Goal: Task Accomplishment & Management: Complete application form

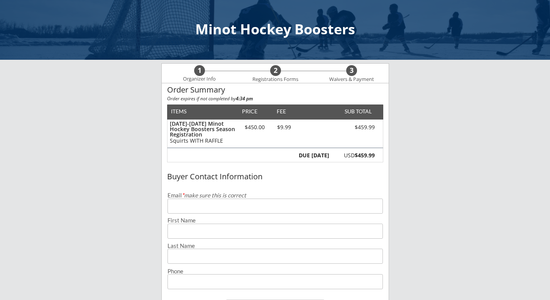
click at [216, 213] on input "email" at bounding box center [274, 206] width 215 height 15
type input "[EMAIL_ADDRESS][DOMAIN_NAME]"
click at [219, 227] on input "input" at bounding box center [274, 231] width 215 height 15
type input "[PERSON_NAME]"
click at [199, 260] on input "input" at bounding box center [274, 256] width 215 height 15
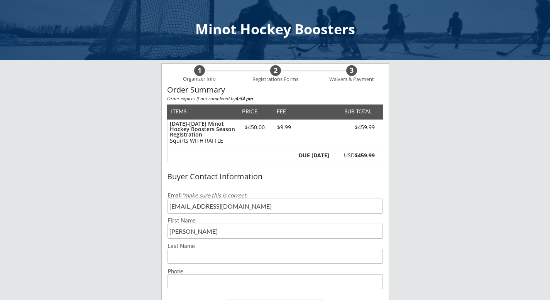
type input "[PERSON_NAME]"
click at [207, 279] on input "input" at bounding box center [274, 281] width 215 height 15
type input "[PHONE_NUMBER]"
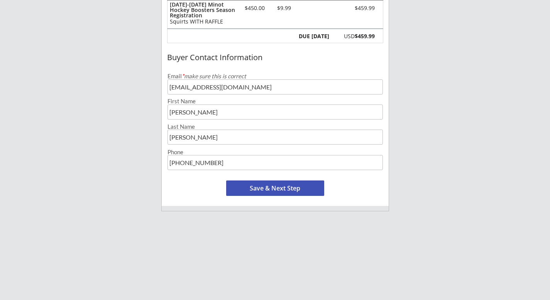
scroll to position [136, 0]
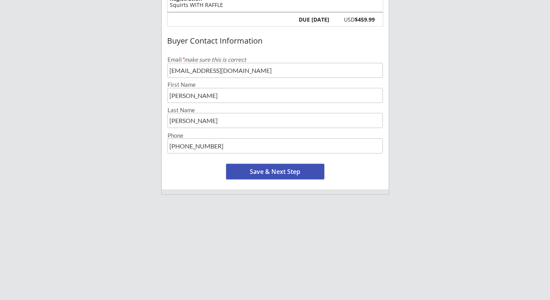
click at [279, 170] on button "Save & Next Step" at bounding box center [275, 171] width 98 height 15
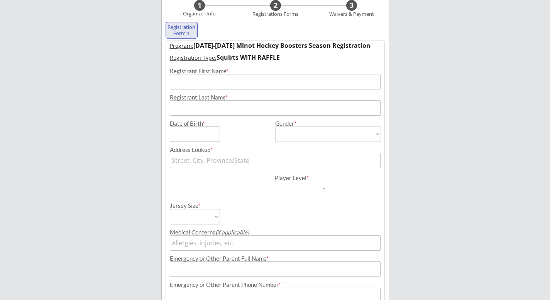
scroll to position [56, 0]
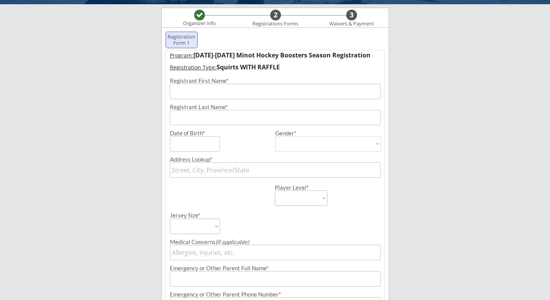
click at [196, 93] on input "input" at bounding box center [275, 91] width 211 height 15
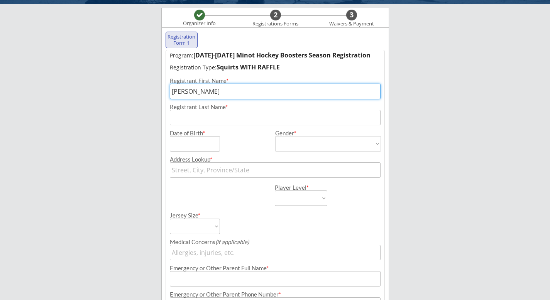
type input "[PERSON_NAME]"
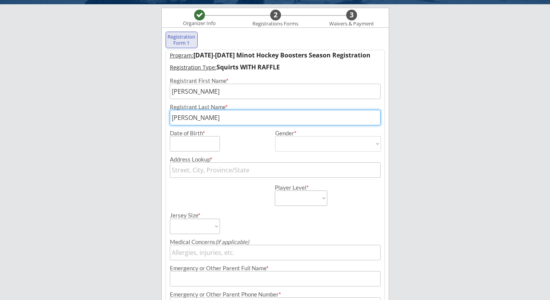
type input "[PERSON_NAME]"
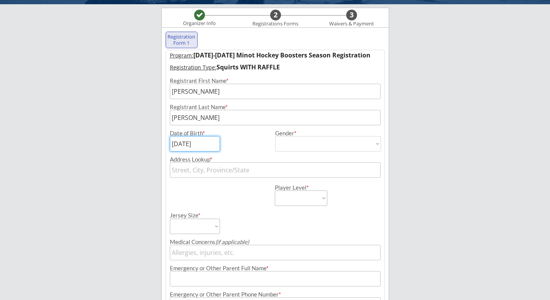
type input "[DATE]"
select select ""[DEMOGRAPHIC_DATA]""
type input "[DEMOGRAPHIC_DATA]"
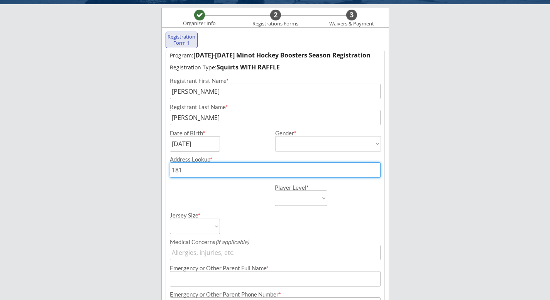
type input "1812"
type input "[STREET_ADDRESS]"
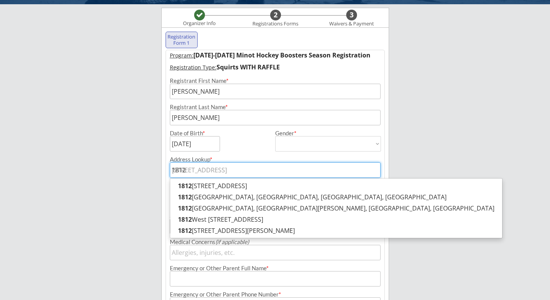
type input "1812 Terrace Court"
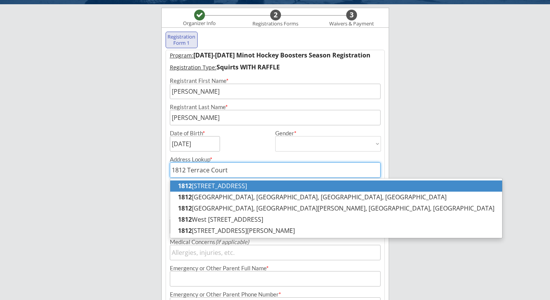
type input "[STREET_ADDRESS][PERSON_NAME]"
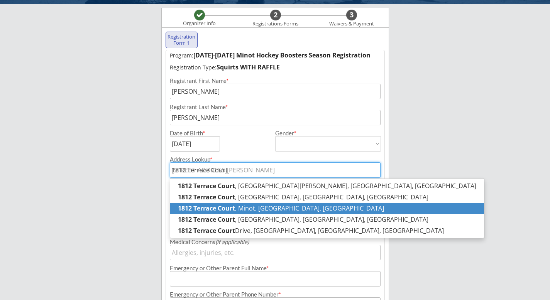
click at [247, 209] on p "1812 Terrace Court , [GEOGRAPHIC_DATA], [GEOGRAPHIC_DATA], [GEOGRAPHIC_DATA]" at bounding box center [327, 208] width 314 height 11
type input "1812 Terrace Court, [GEOGRAPHIC_DATA], [GEOGRAPHIC_DATA], [GEOGRAPHIC_DATA]"
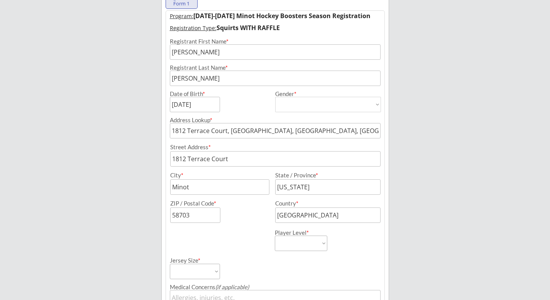
scroll to position [104, 0]
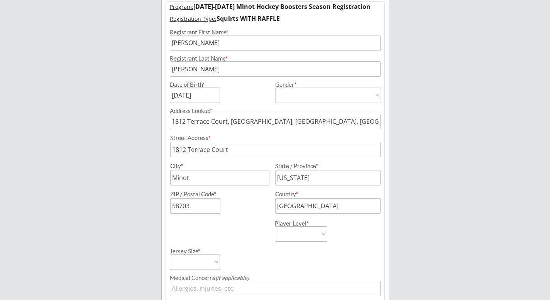
click at [323, 235] on select "Learn to Play Boys Learn to Play Girls Maroon Mites Gold/White Mites Squirts Pe…" at bounding box center [301, 233] width 52 height 15
select select ""Squirts""
click at [275, 226] on select "Learn to Play Boys Learn to Play Girls Maroon Mites Gold/White Mites Squirts Pe…" at bounding box center [301, 233] width 52 height 15
click at [213, 261] on select "Adult Small Adult Medium Adult Large Adult XL Goalie Cut" at bounding box center [195, 262] width 50 height 15
select select ""Adult Small""
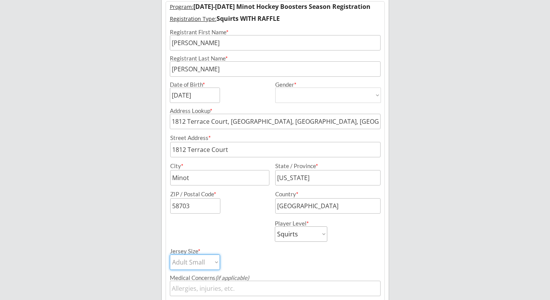
click at [170, 255] on select "Adult Small Adult Medium Adult Large Adult XL Goalie Cut" at bounding box center [195, 262] width 50 height 15
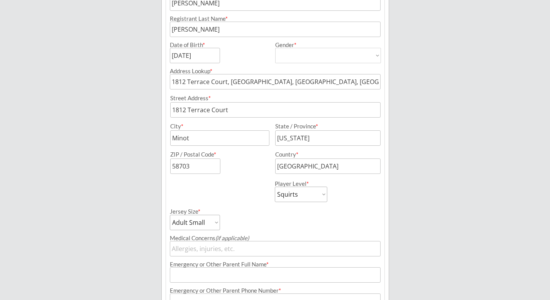
scroll to position [152, 0]
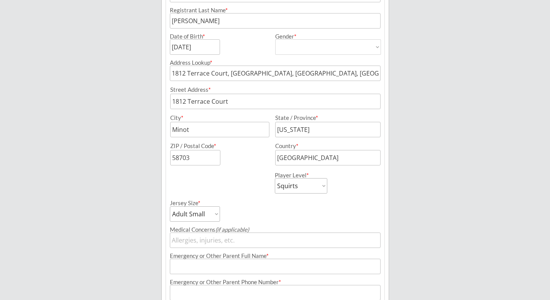
click at [233, 245] on input "input" at bounding box center [275, 240] width 211 height 15
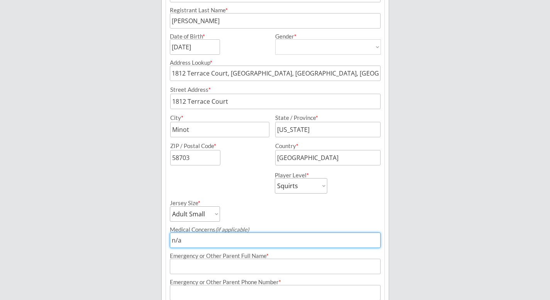
type input "n/a"
click at [220, 280] on div "Emergency or Other Parent Phone Number *" at bounding box center [275, 282] width 211 height 6
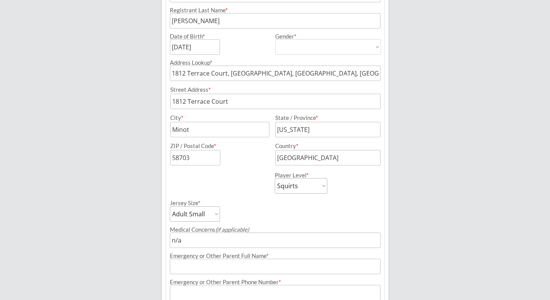
click at [224, 267] on input "input" at bounding box center [275, 266] width 211 height 15
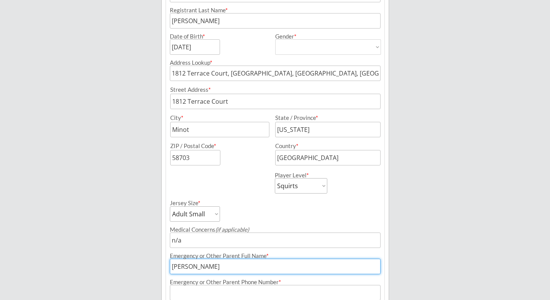
type input "[PERSON_NAME]"
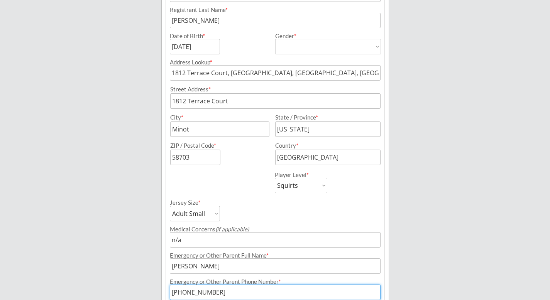
type input "[PHONE_NUMBER]"
click at [141, 237] on div "Minot Hockey Boosters Organizer Info 2 Registrations Forms 3 Waivers & Payment …" at bounding box center [275, 173] width 550 height 652
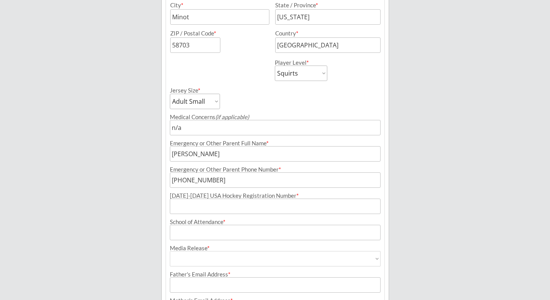
scroll to position [267, 0]
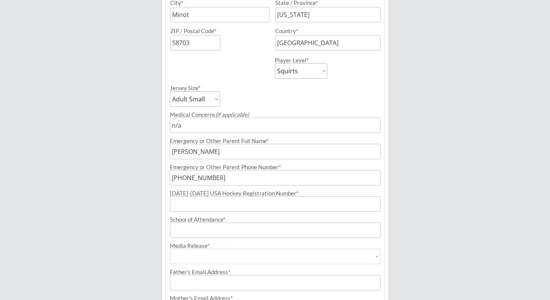
click at [193, 209] on input "input" at bounding box center [275, 203] width 211 height 15
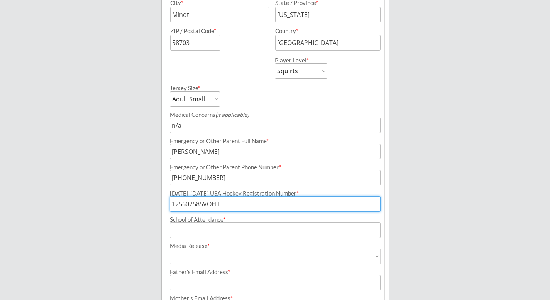
type input "125602585VOELL"
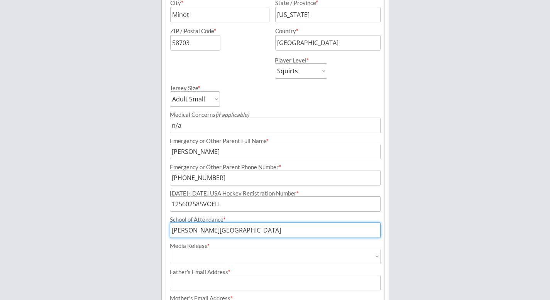
type input "[PERSON_NAME][GEOGRAPHIC_DATA]"
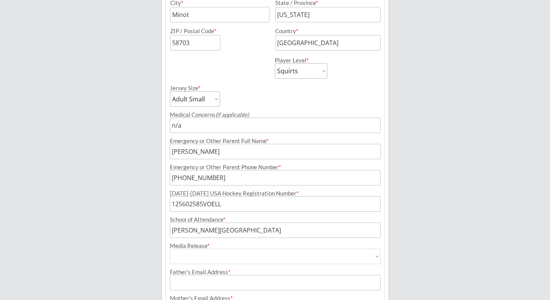
click at [205, 257] on select "Yes No" at bounding box center [275, 256] width 211 height 15
select select ""Yes""
click at [170, 249] on select "Yes No" at bounding box center [275, 256] width 211 height 15
type input "Yes"
click at [153, 261] on div "Minot Hockey Boosters Organizer Info 2 Registrations Forms 3 Waivers & Payment …" at bounding box center [275, 59] width 550 height 652
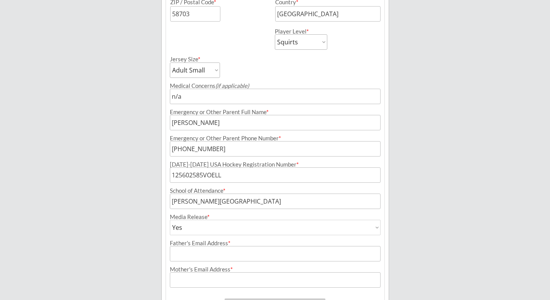
scroll to position [308, 0]
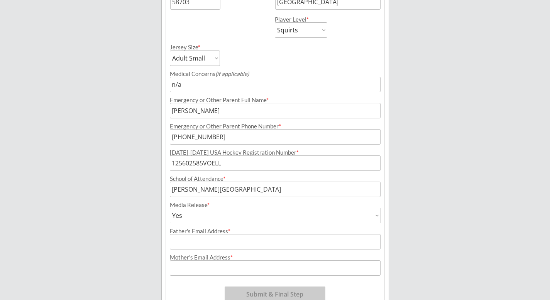
click at [186, 245] on input "input" at bounding box center [275, 241] width 211 height 15
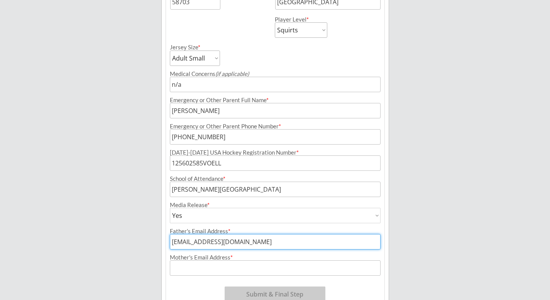
type input "[EMAIL_ADDRESS][DOMAIN_NAME]"
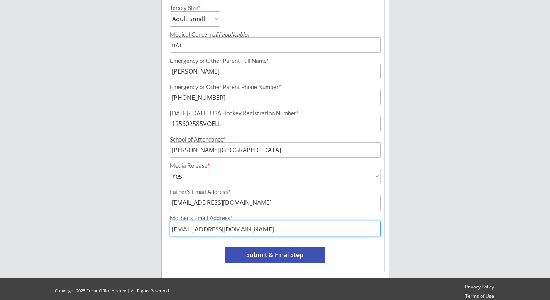
scroll to position [352, 0]
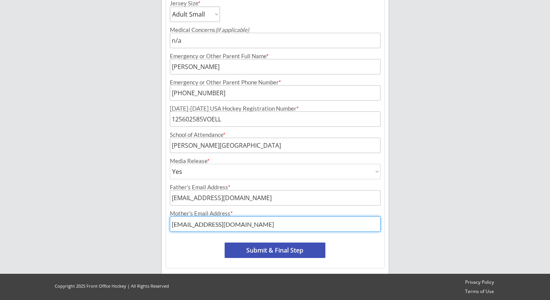
type input "[EMAIL_ADDRESS][DOMAIN_NAME]"
click at [282, 251] on button "Submit & Final Step" at bounding box center [274, 250] width 101 height 15
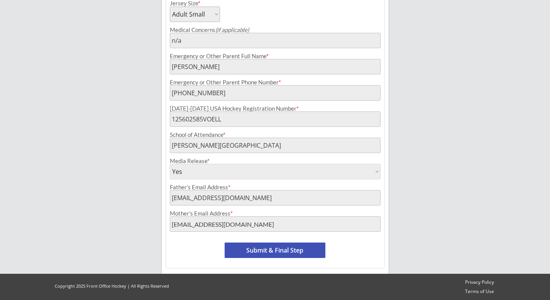
click at [289, 248] on button "Submit & Final Step" at bounding box center [274, 250] width 101 height 15
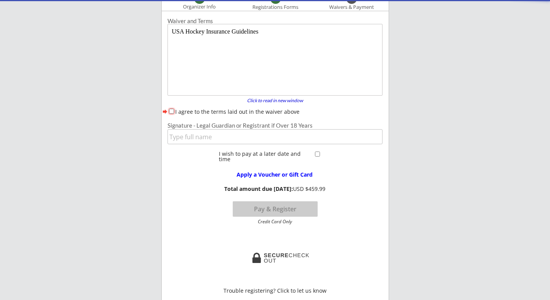
scroll to position [63, 0]
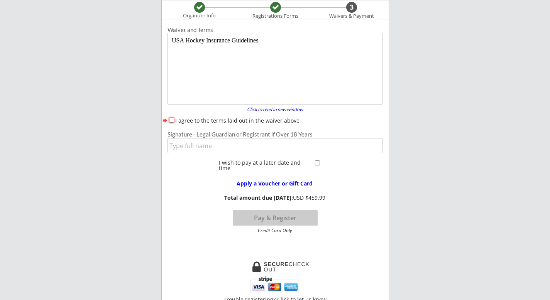
click at [172, 119] on input "I agree to the terms laid out in the waiver above" at bounding box center [171, 120] width 5 height 5
checkbox input "true"
click at [202, 145] on input "input" at bounding box center [274, 145] width 215 height 15
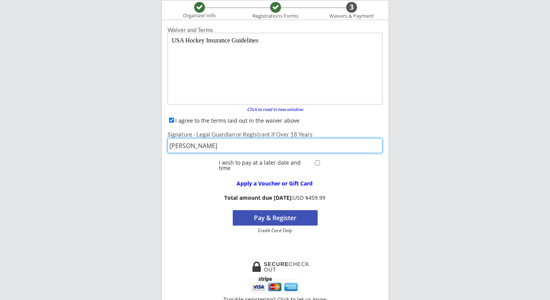
type input "[PERSON_NAME]"
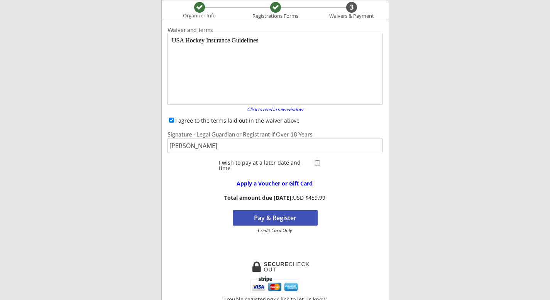
click at [316, 162] on input "checkbox" at bounding box center [317, 162] width 5 height 5
checkbox input "true"
click at [270, 218] on button "Register" at bounding box center [275, 217] width 85 height 15
